Goal: Information Seeking & Learning: Learn about a topic

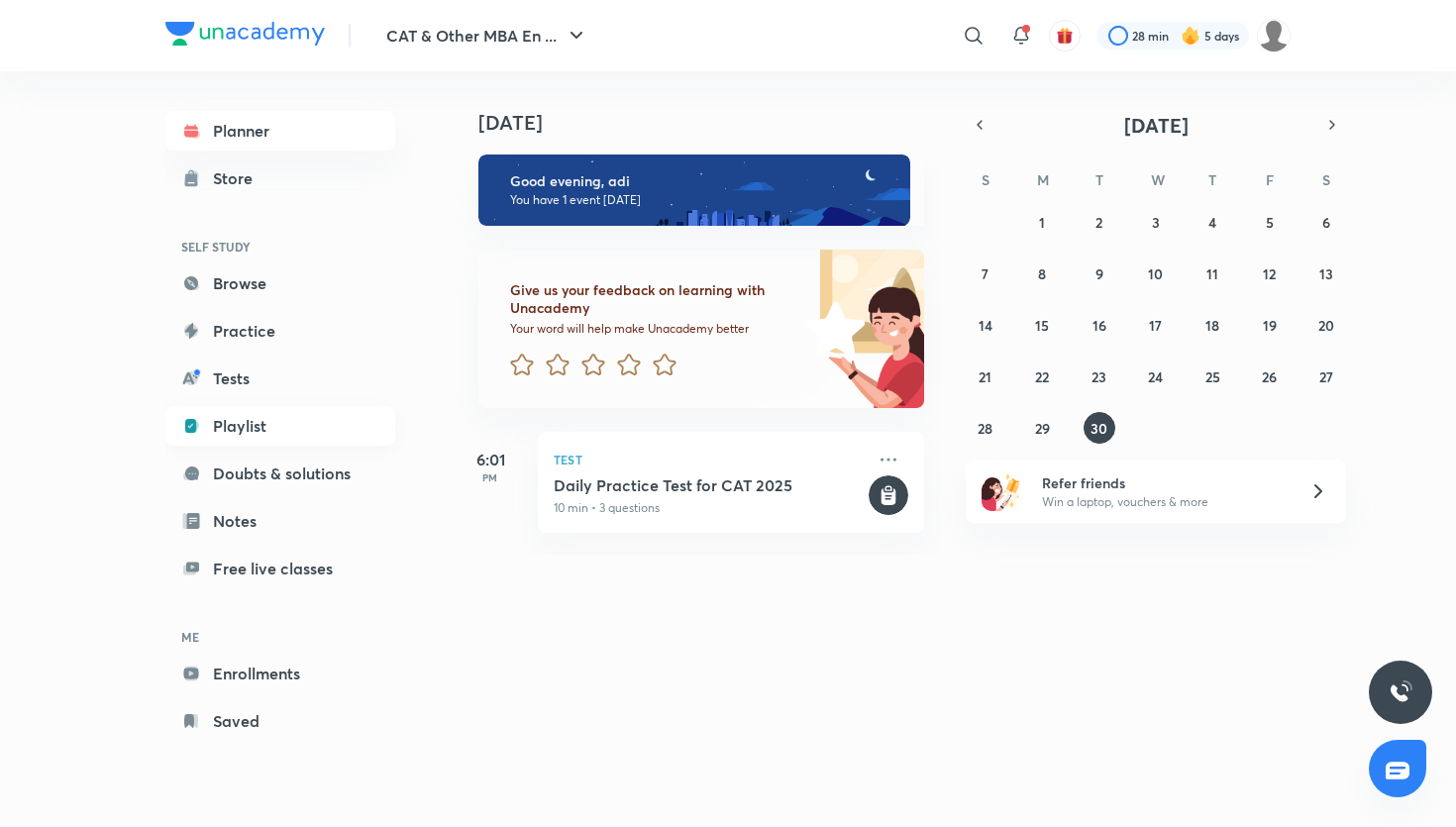
click at [254, 414] on link "Playlist" at bounding box center [281, 426] width 230 height 40
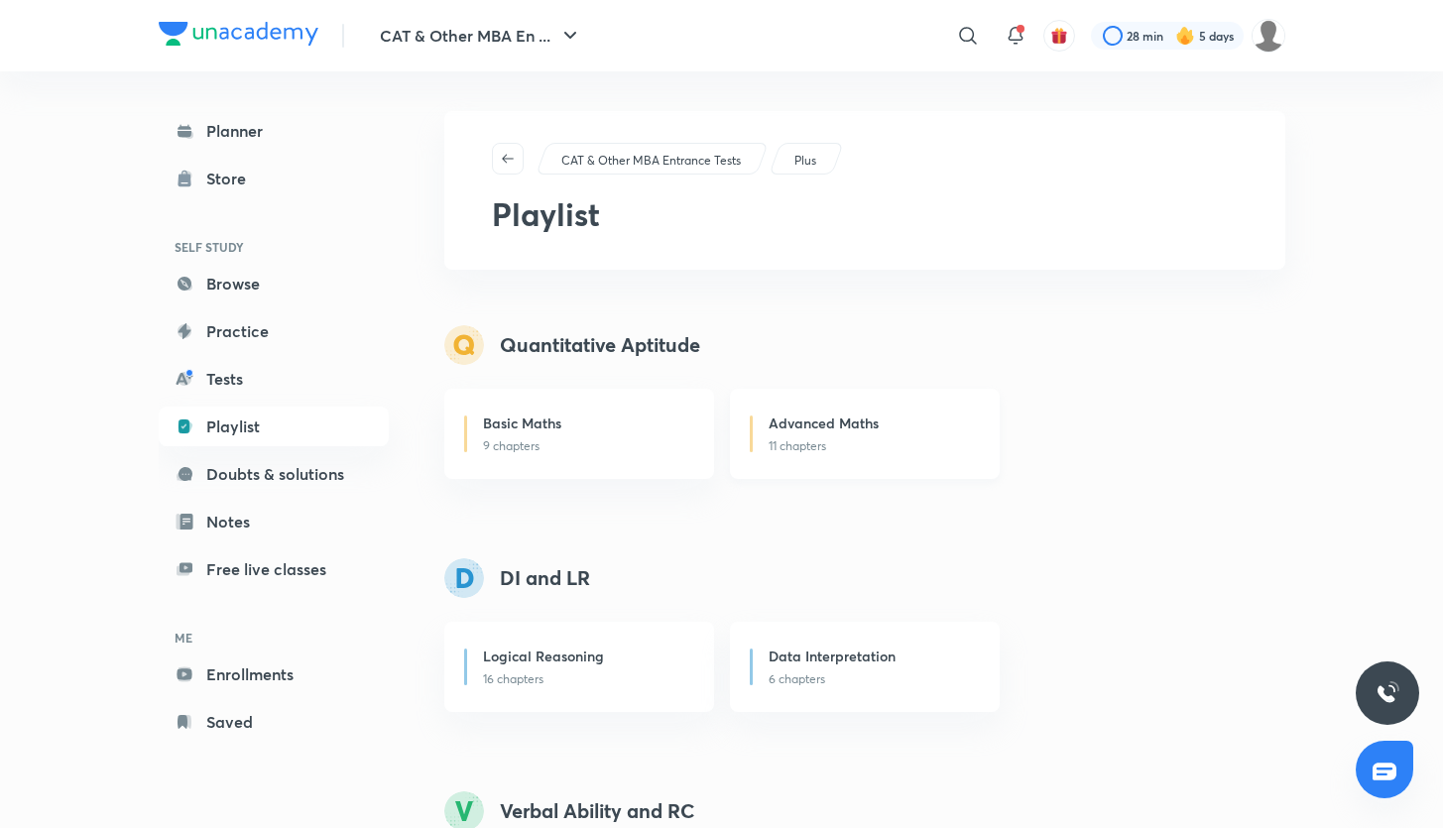
click at [789, 437] on p "11 chapters" at bounding box center [872, 446] width 206 height 18
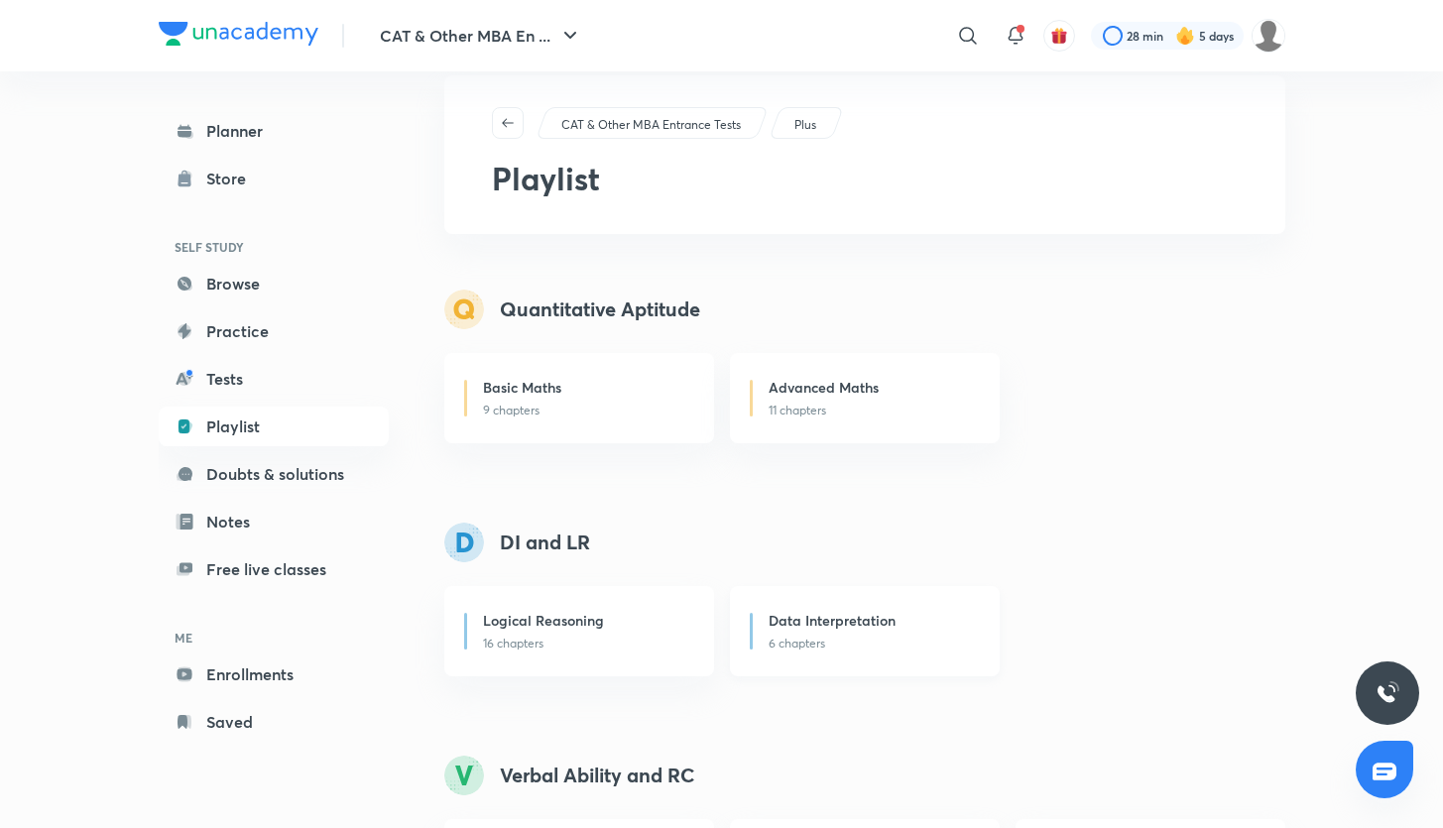
click at [814, 626] on h6 "Data Interpretation" at bounding box center [832, 620] width 127 height 21
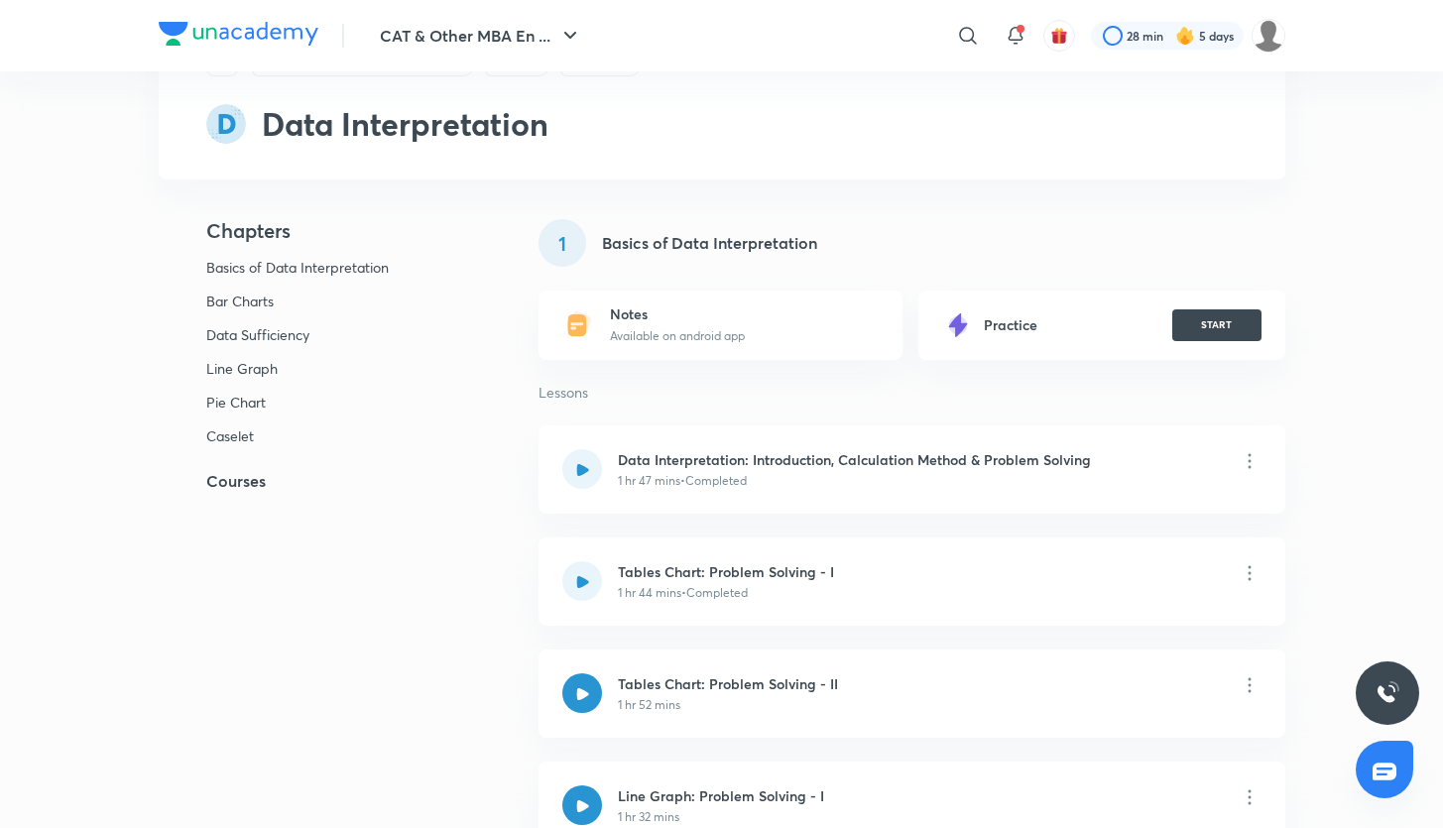
scroll to position [99, 0]
click at [577, 477] on div at bounding box center [582, 468] width 40 height 40
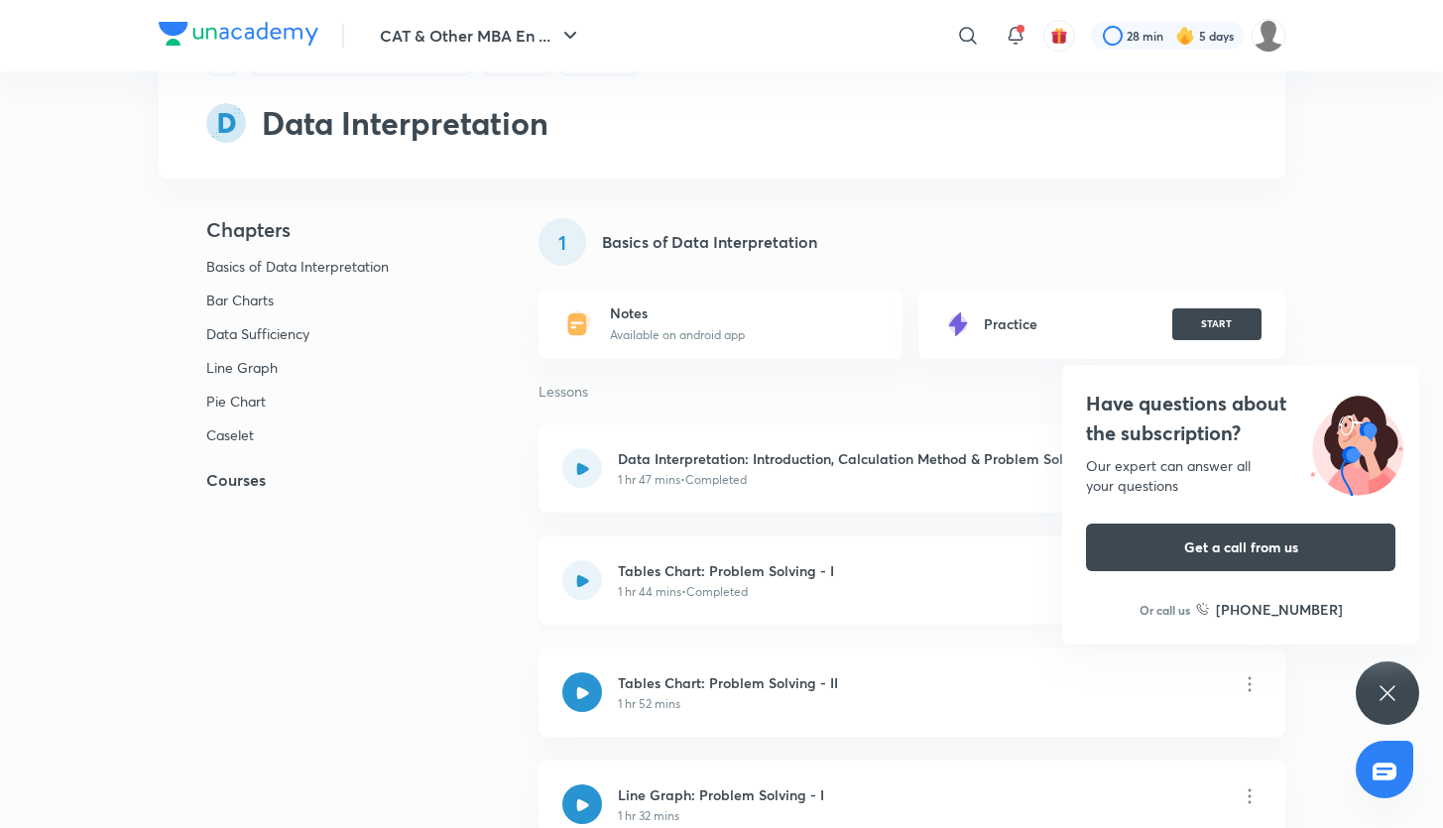
click at [595, 575] on div at bounding box center [582, 580] width 40 height 40
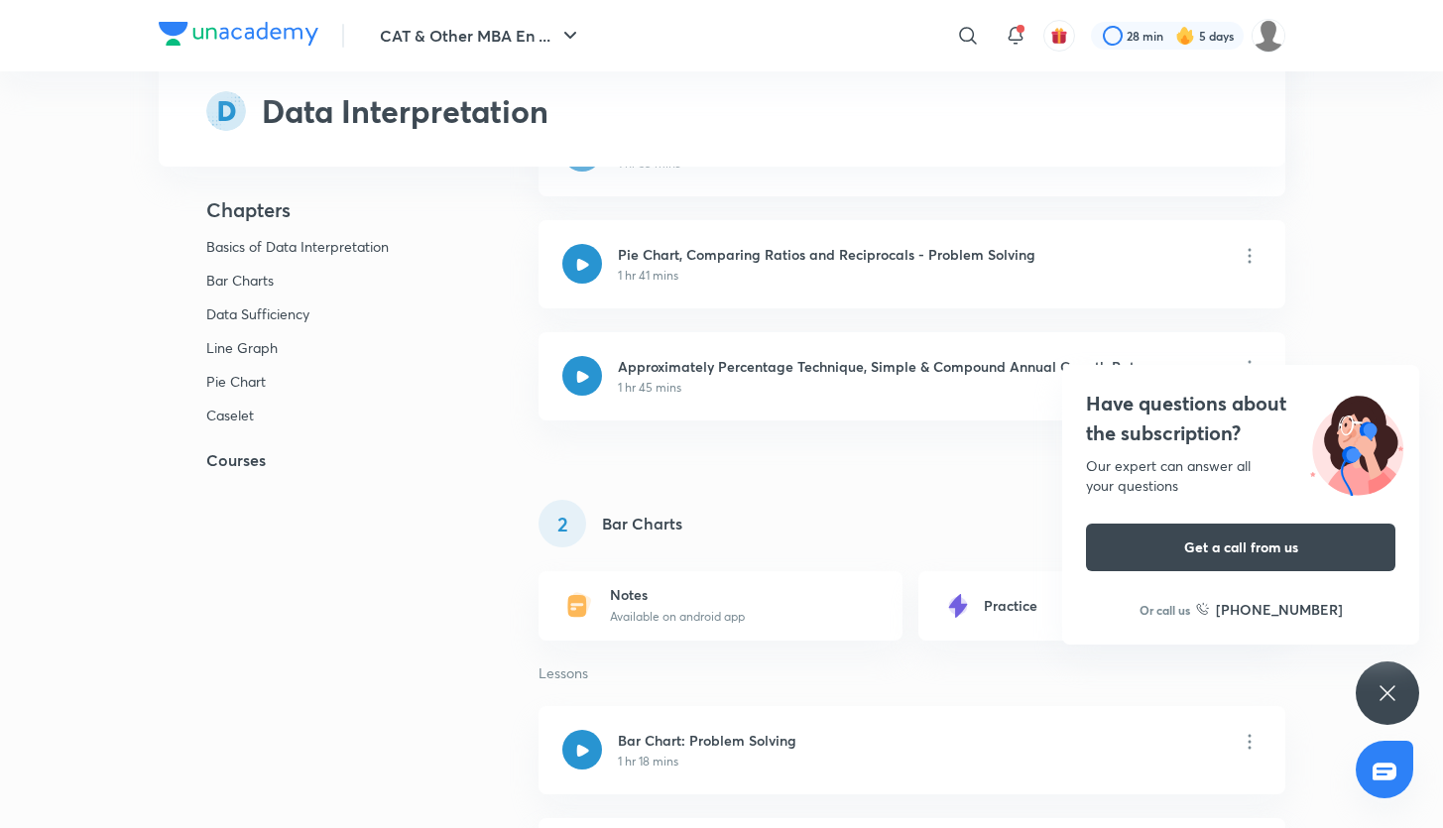
scroll to position [1878, 0]
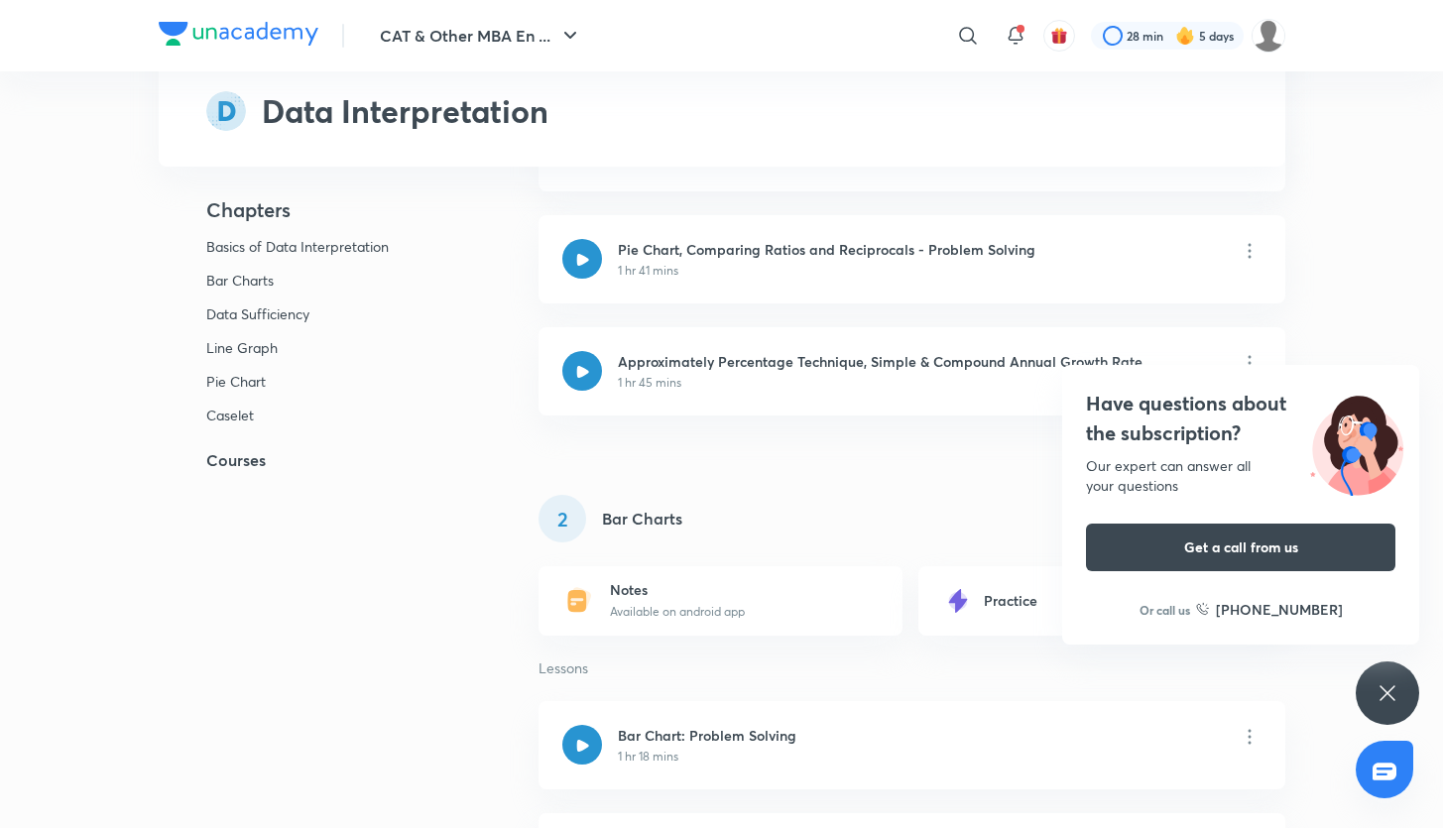
click at [1385, 697] on icon at bounding box center [1388, 694] width 24 height 24
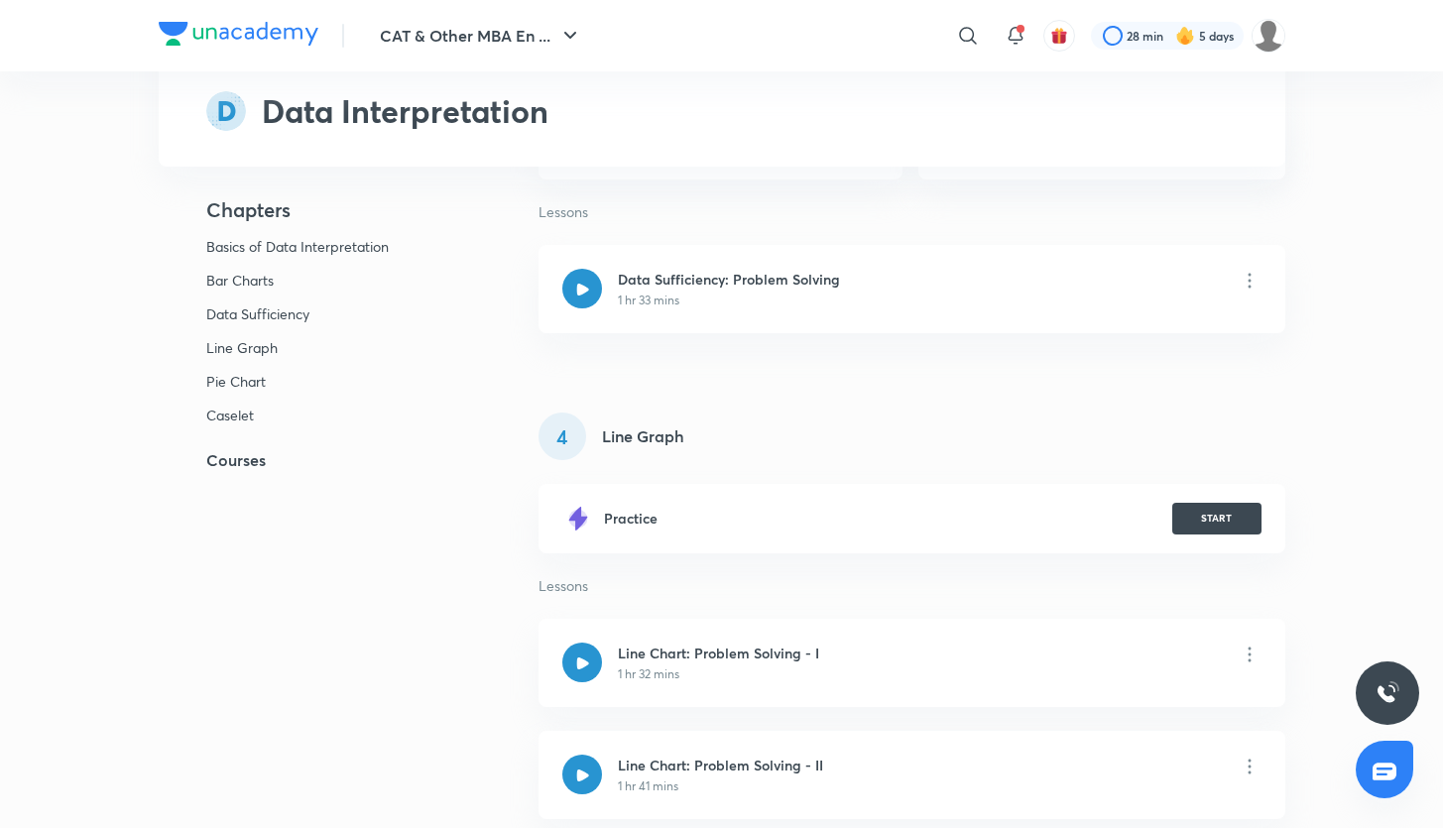
scroll to position [2930, 0]
